Goal: Find specific page/section: Find specific page/section

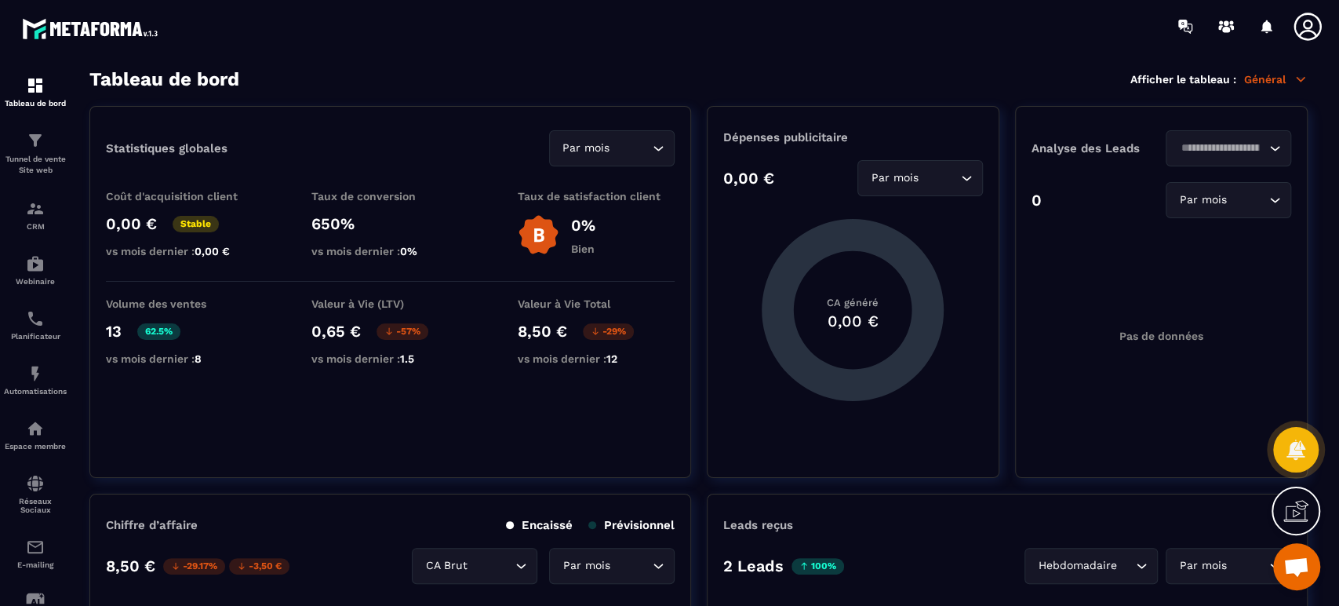
scroll to position [57, 0]
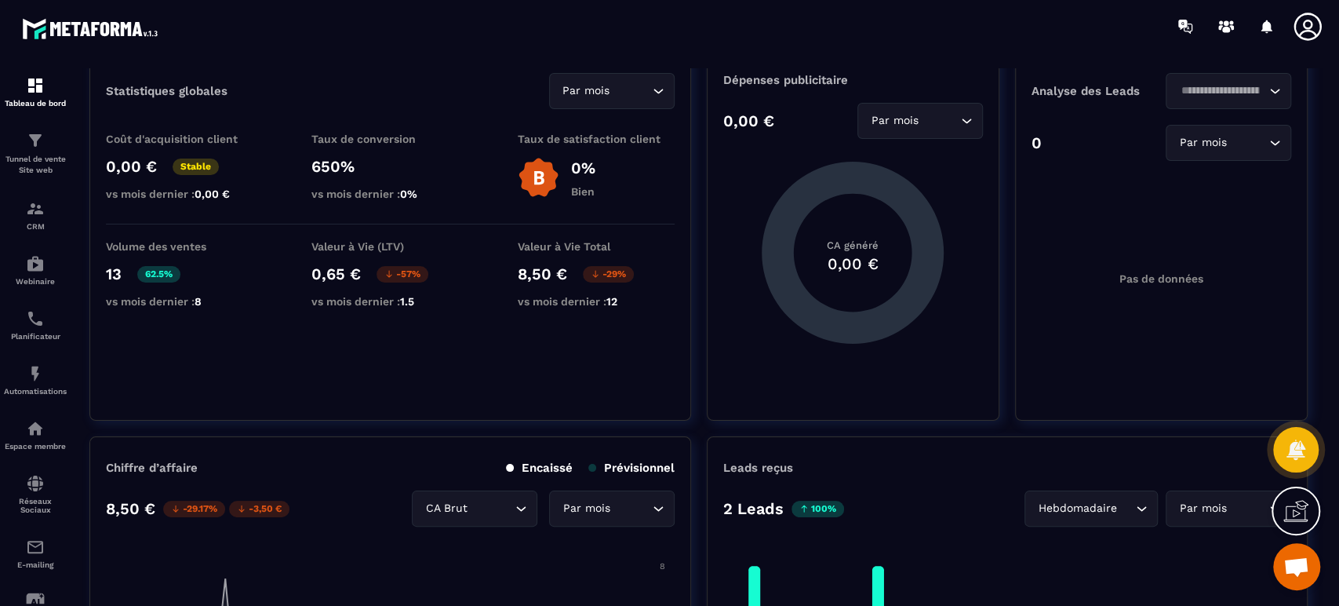
click at [0, 0] on img at bounding box center [0, 0] width 0 height 0
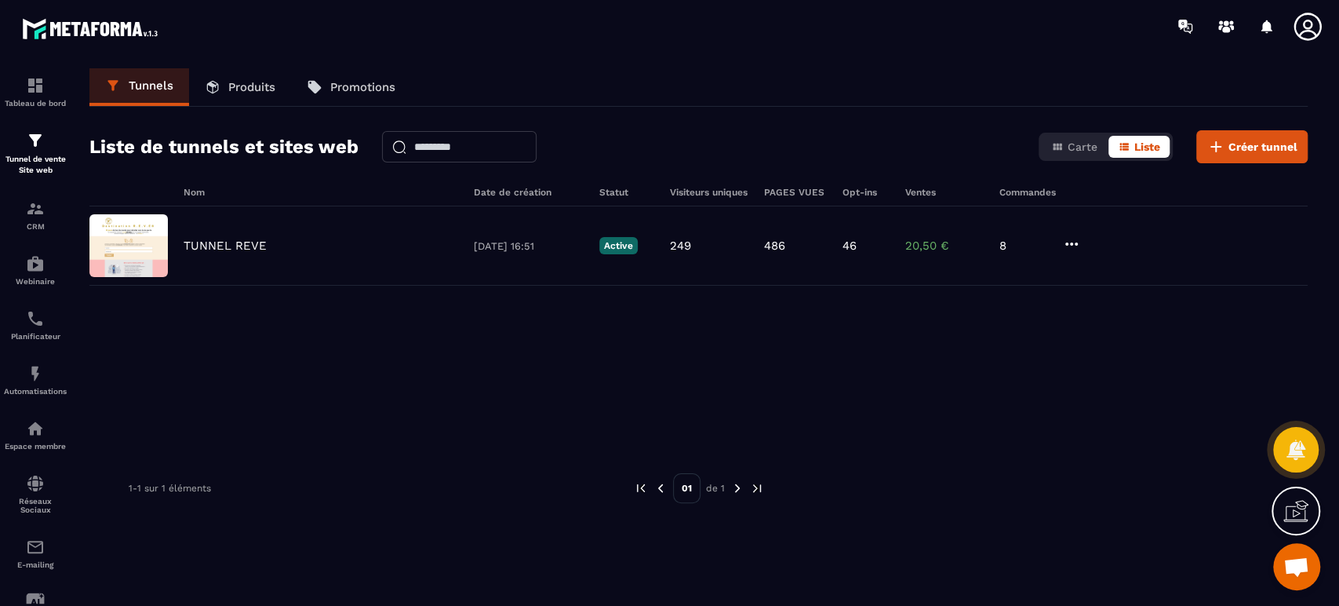
click at [894, 35] on div at bounding box center [761, 26] width 1155 height 53
click at [213, 246] on p "TUNNEL REVE" at bounding box center [225, 246] width 83 height 14
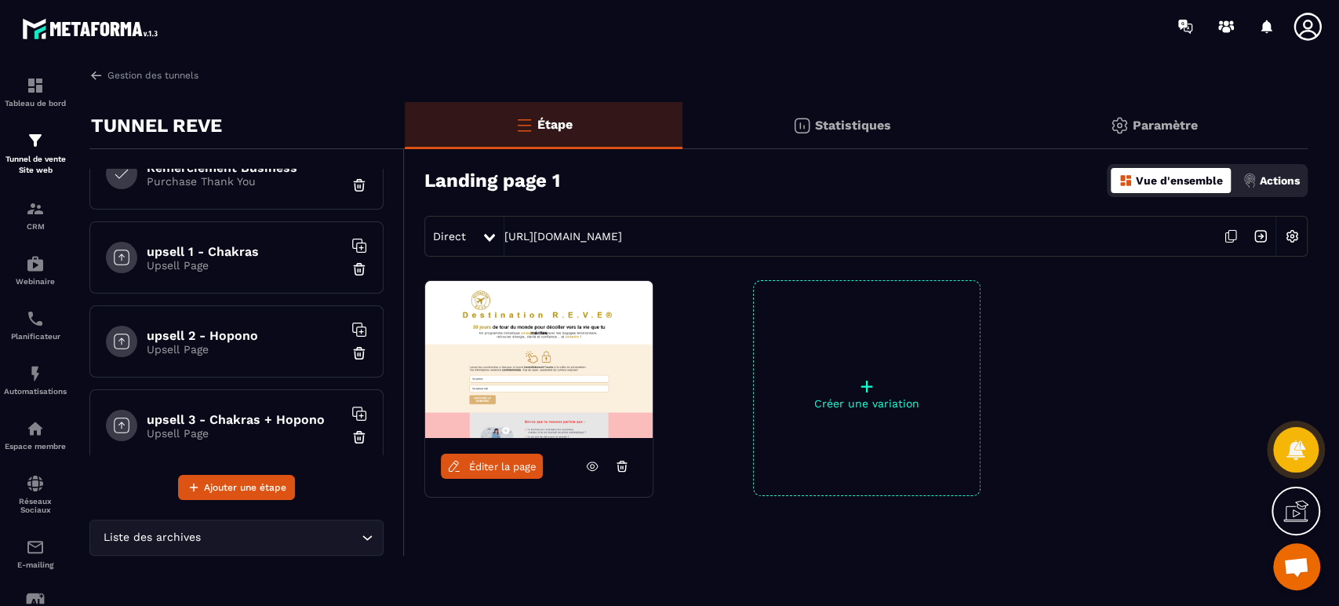
scroll to position [639, 0]
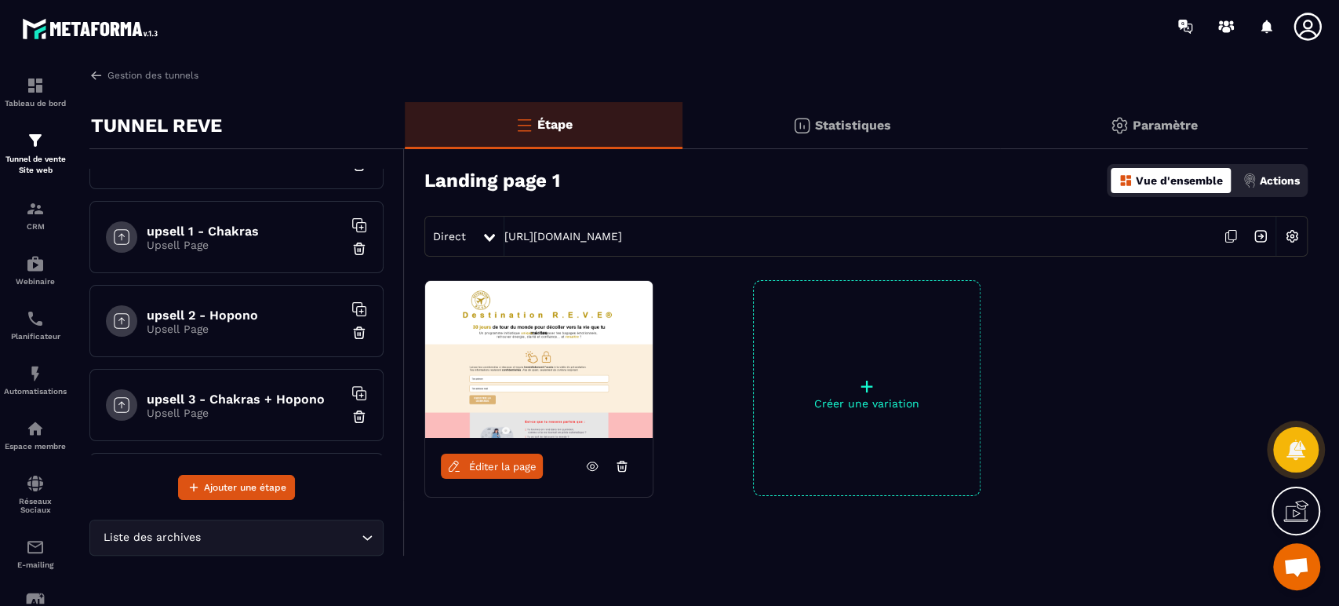
click at [245, 309] on h6 "upsell 2 - Hopono" at bounding box center [245, 315] width 196 height 15
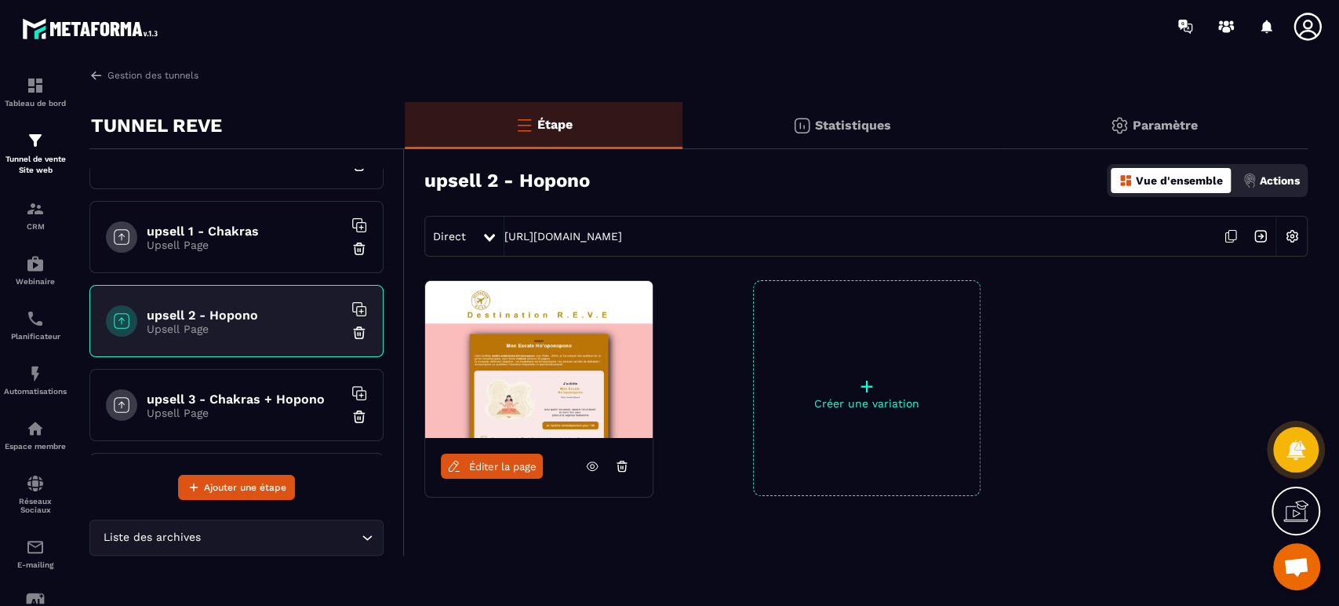
click at [492, 468] on span "Éditer la page" at bounding box center [502, 467] width 67 height 12
